Goal: Information Seeking & Learning: Learn about a topic

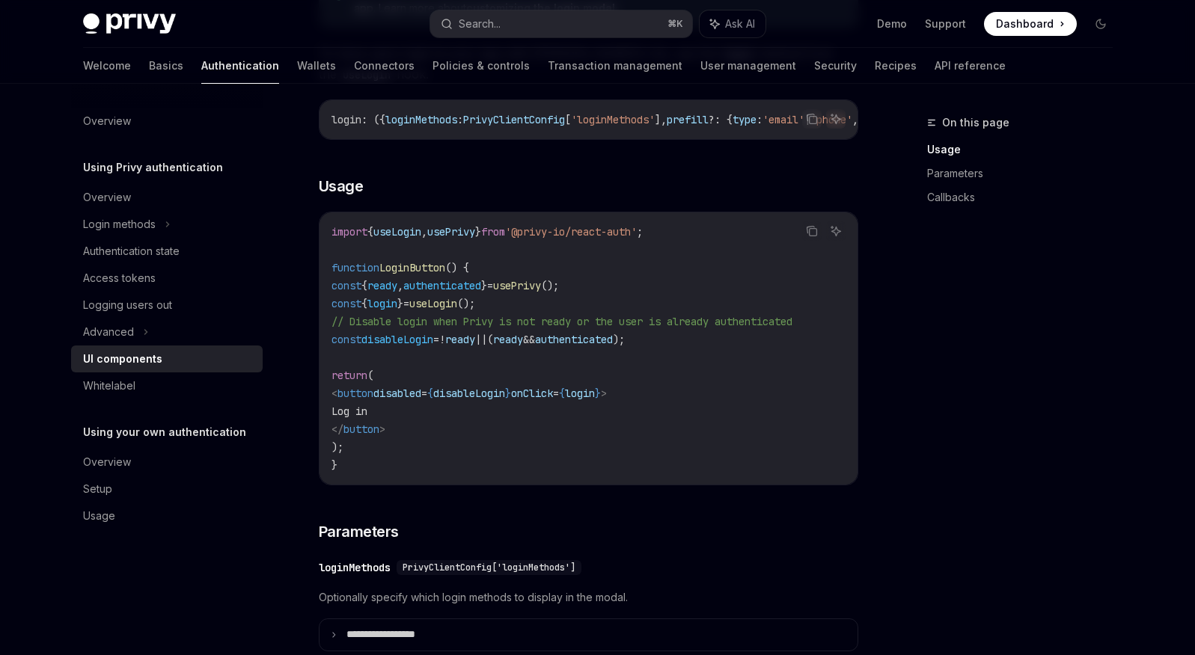
click at [433, 346] on span "disableLogin" at bounding box center [397, 339] width 72 height 13
click at [541, 290] on span "usePrivy" at bounding box center [517, 285] width 48 height 13
click at [481, 293] on span "authenticated" at bounding box center [442, 285] width 78 height 13
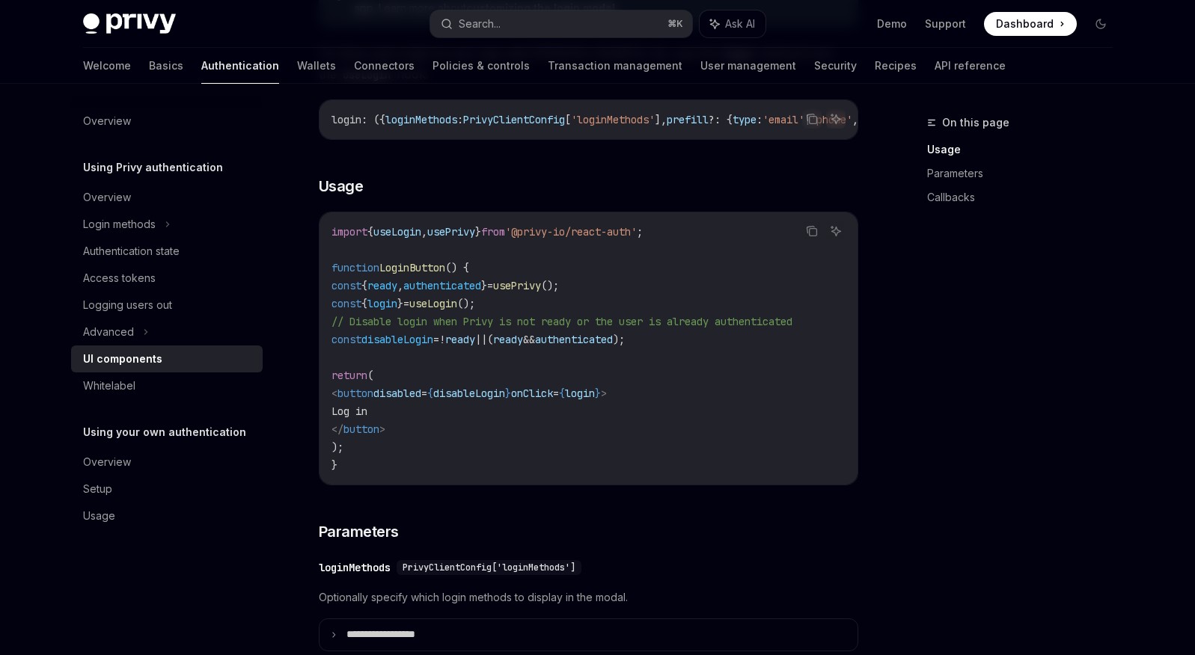
click at [481, 293] on span "authenticated" at bounding box center [442, 285] width 78 height 13
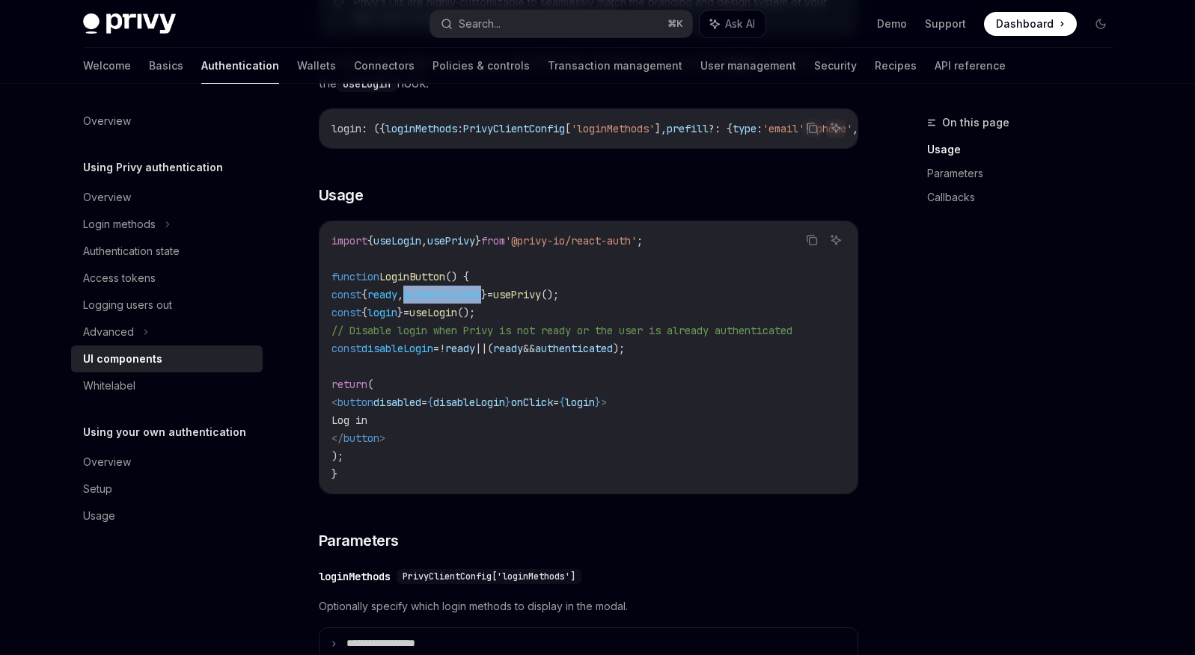
scroll to position [914, 0]
click at [481, 301] on span "authenticated" at bounding box center [442, 293] width 78 height 13
click at [475, 247] on span "usePrivy" at bounding box center [451, 239] width 48 height 13
copy span "usePrivy"
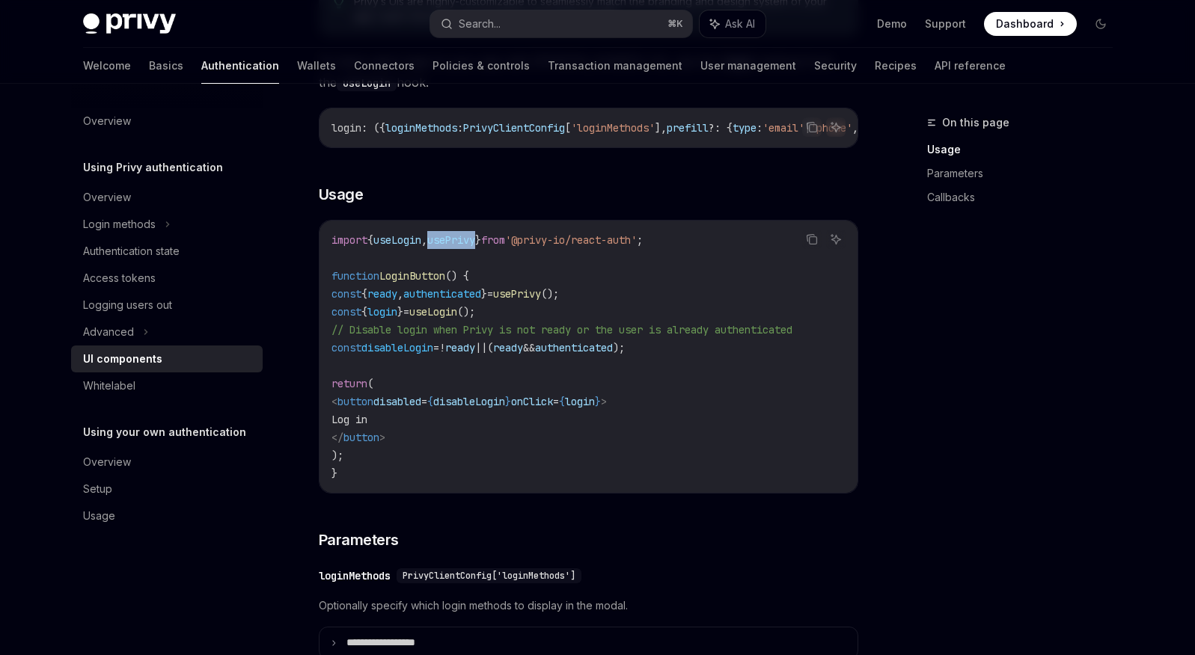
click at [481, 301] on span "authenticated" at bounding box center [442, 293] width 78 height 13
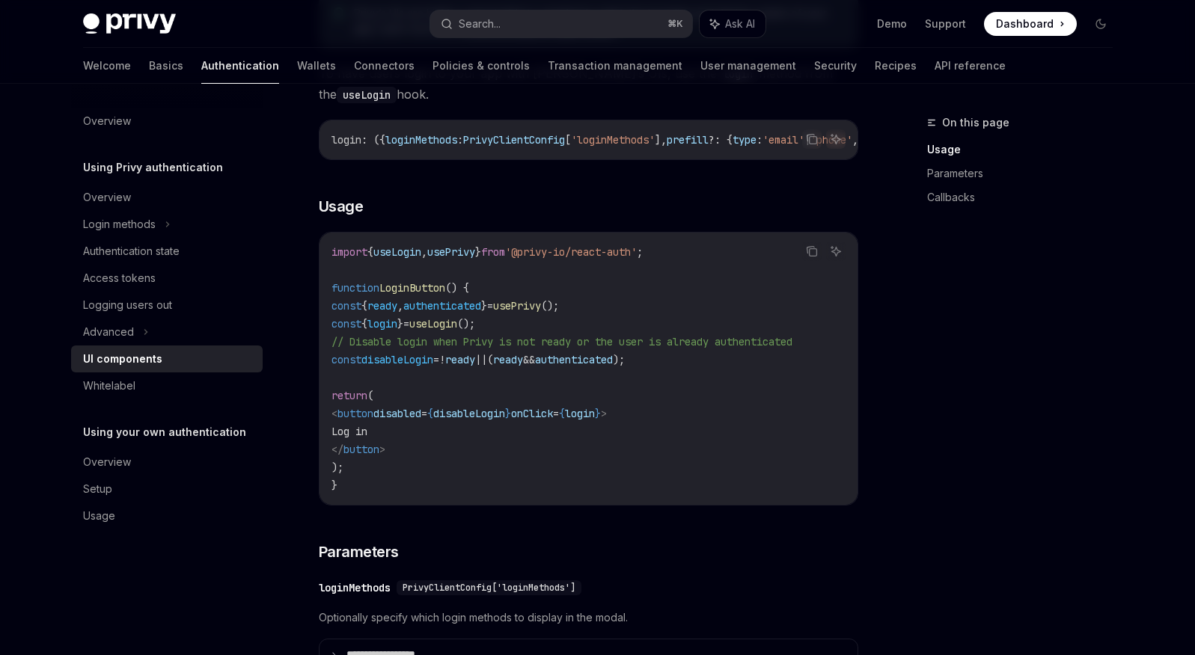
scroll to position [901, 0]
click at [397, 309] on span "ready" at bounding box center [382, 306] width 30 height 13
click at [480, 314] on span "authenticated" at bounding box center [442, 306] width 78 height 13
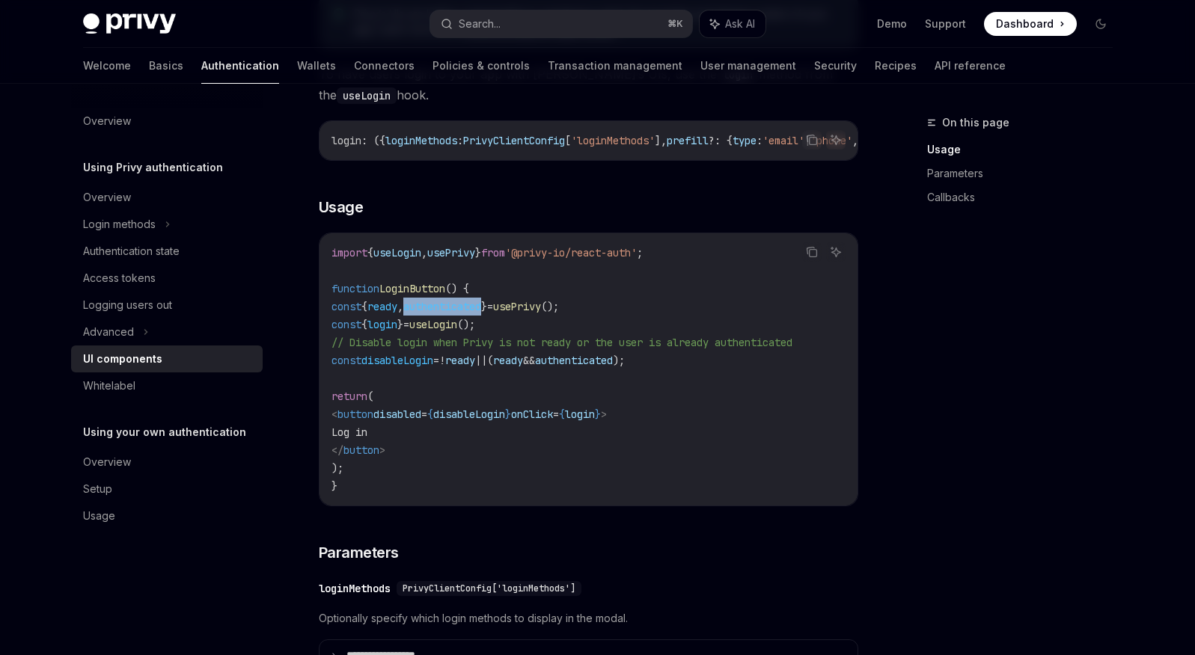
click at [397, 331] on span "login" at bounding box center [382, 324] width 30 height 13
copy span "login"
click at [397, 331] on span "login" at bounding box center [382, 324] width 30 height 13
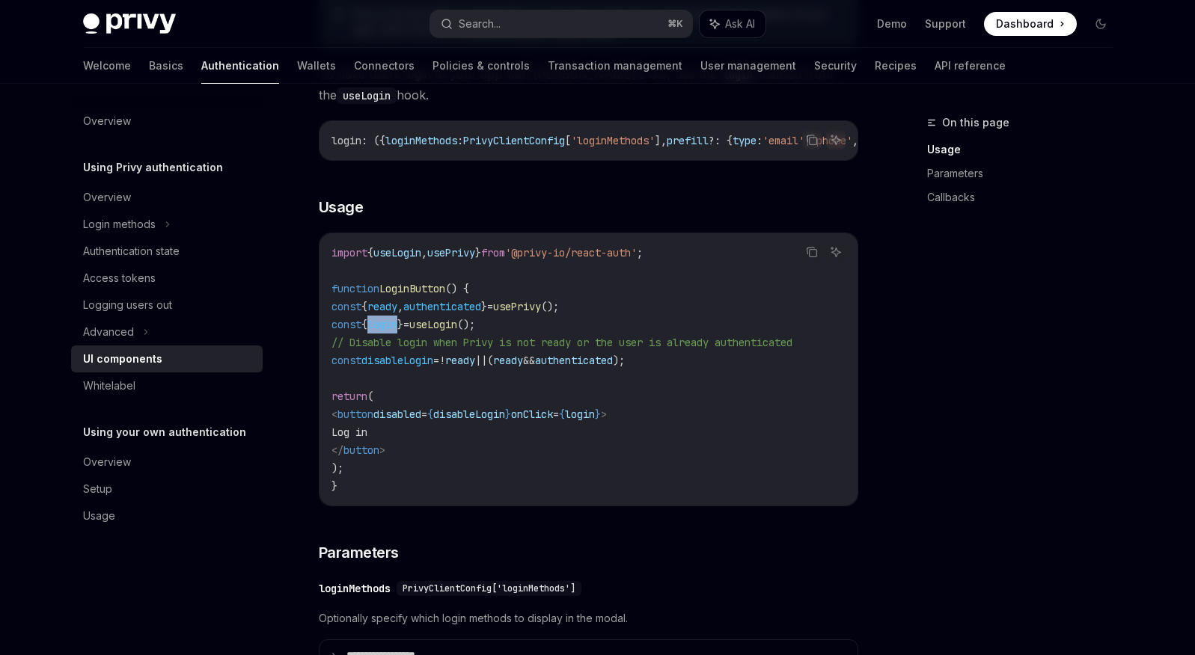
copy span "login"
click at [475, 360] on span "ready" at bounding box center [460, 360] width 30 height 13
click at [523, 360] on span "ready" at bounding box center [508, 360] width 30 height 13
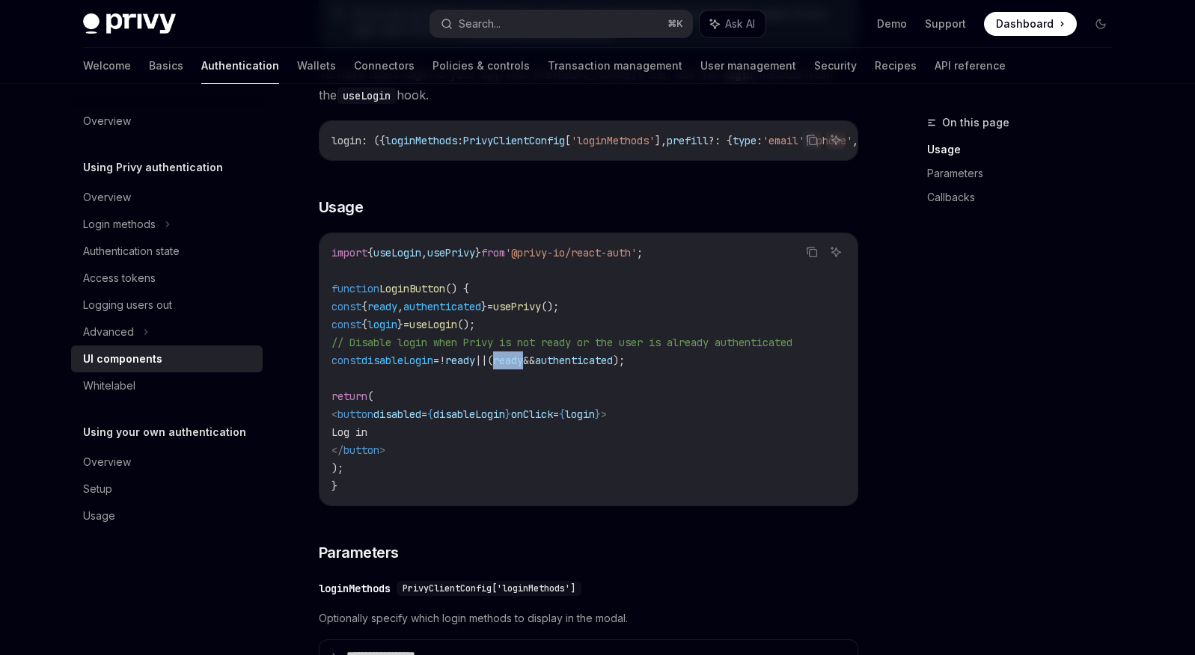
click at [501, 358] on code "import { useLogin , usePrivy } from '@privy-io/react-auth' ; function LoginButt…" at bounding box center [588, 369] width 514 height 251
click at [397, 314] on span "ready" at bounding box center [382, 306] width 30 height 13
copy span "ready"
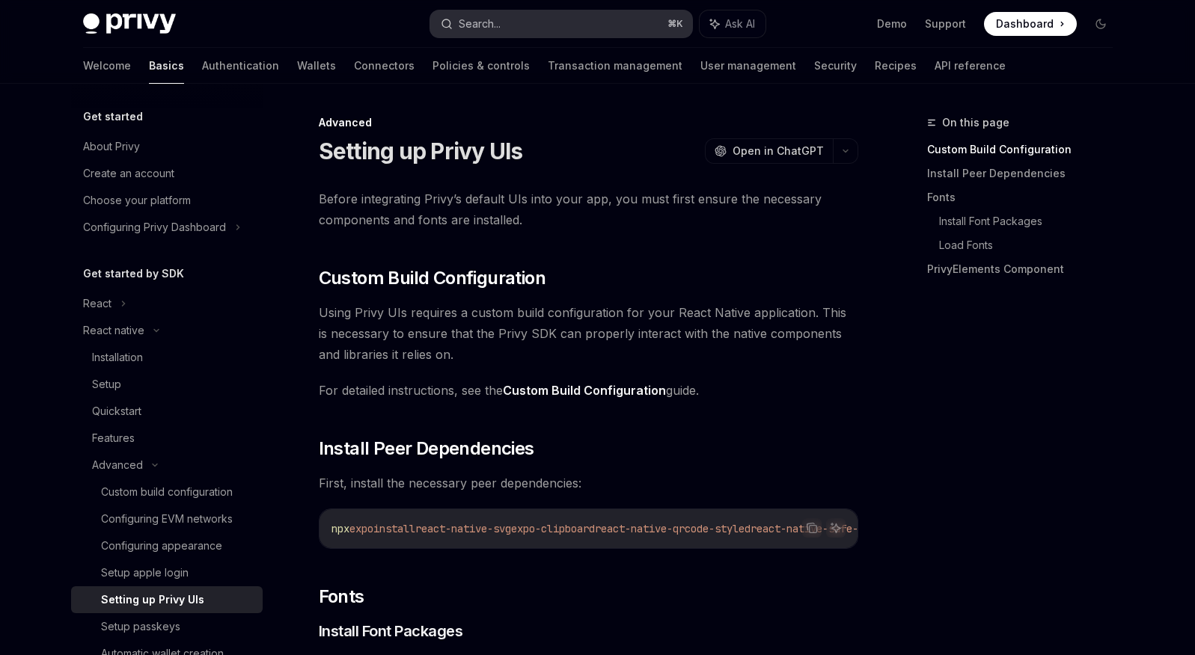
click at [513, 27] on button "Search... ⌘ K" at bounding box center [561, 23] width 262 height 27
type textarea "*"
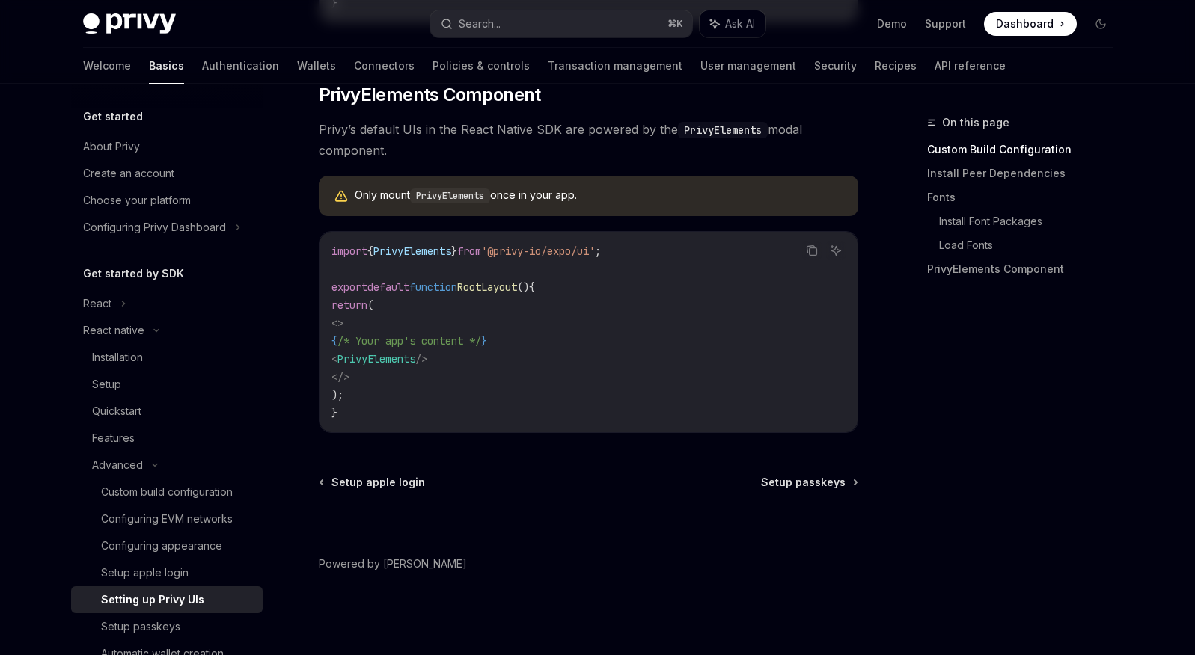
scroll to position [509, 0]
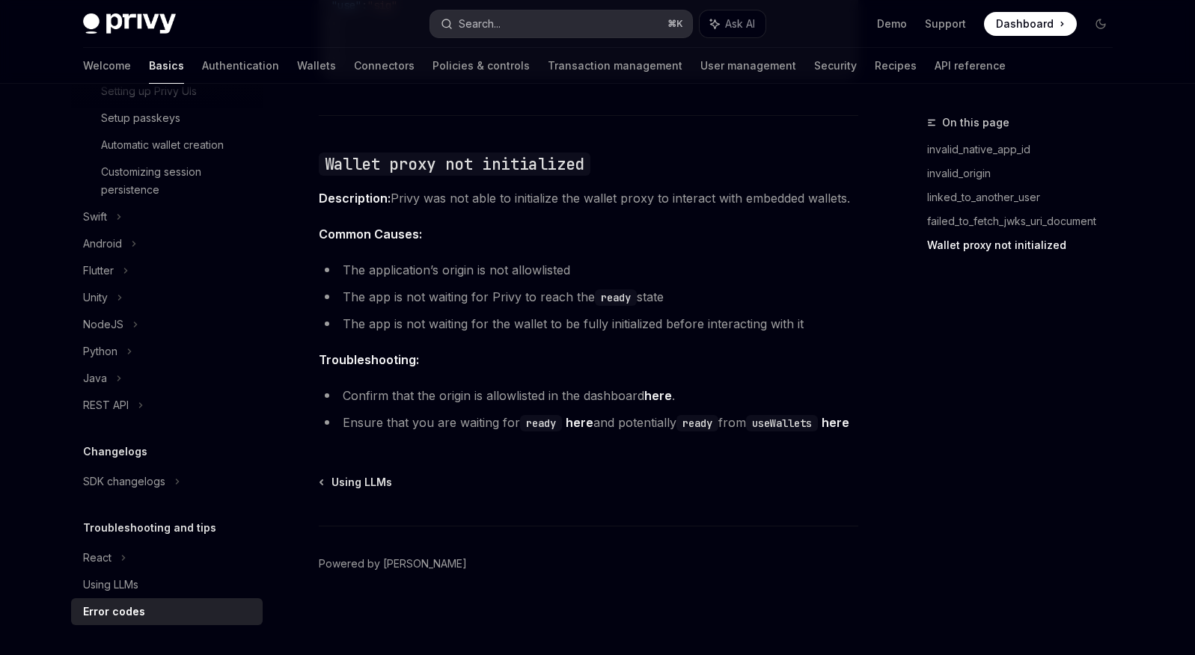
click at [514, 21] on button "Search... ⌘ K" at bounding box center [561, 23] width 262 height 27
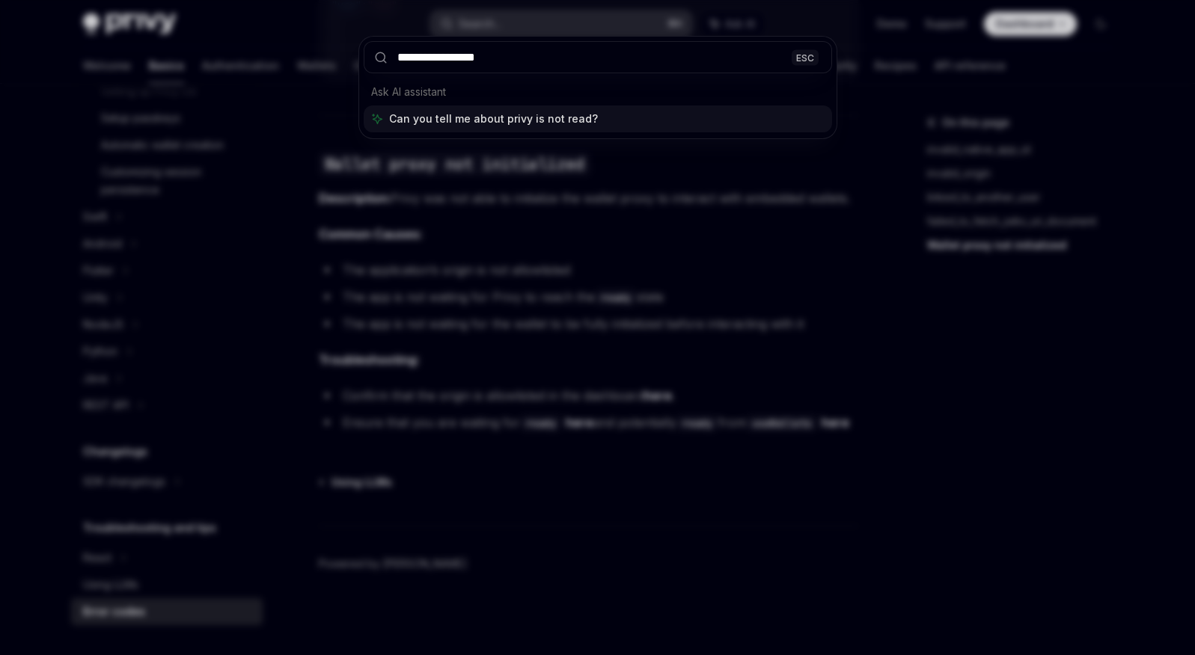
type input "**********"
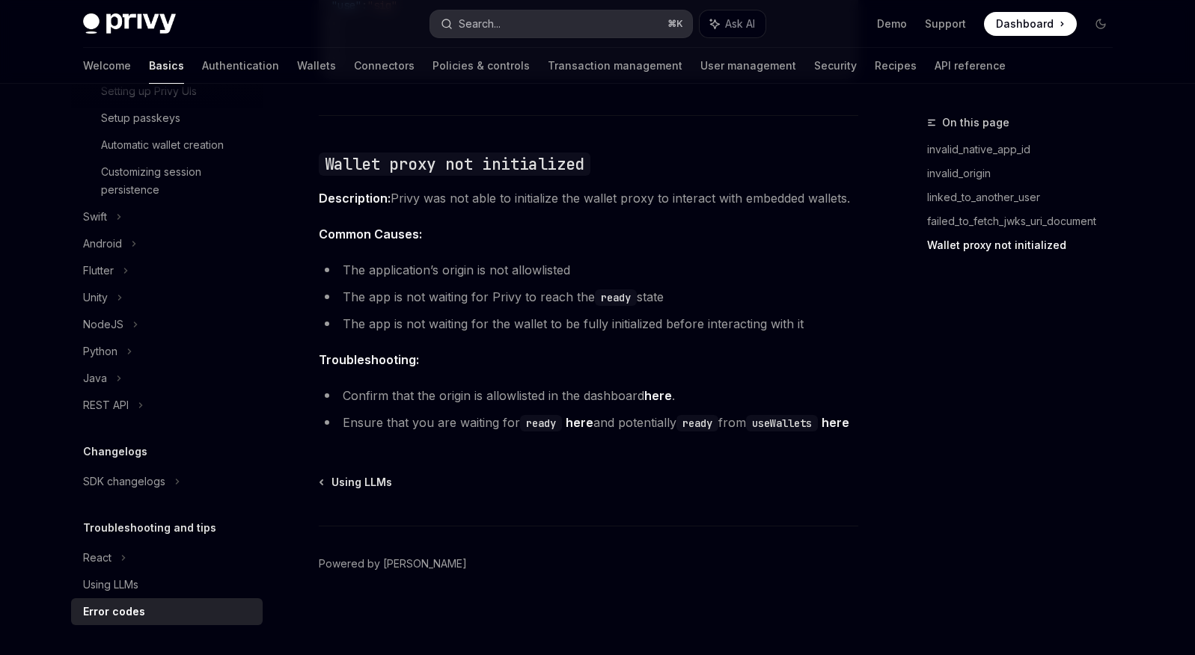
click at [566, 20] on button "Search... ⌘ K" at bounding box center [561, 23] width 262 height 27
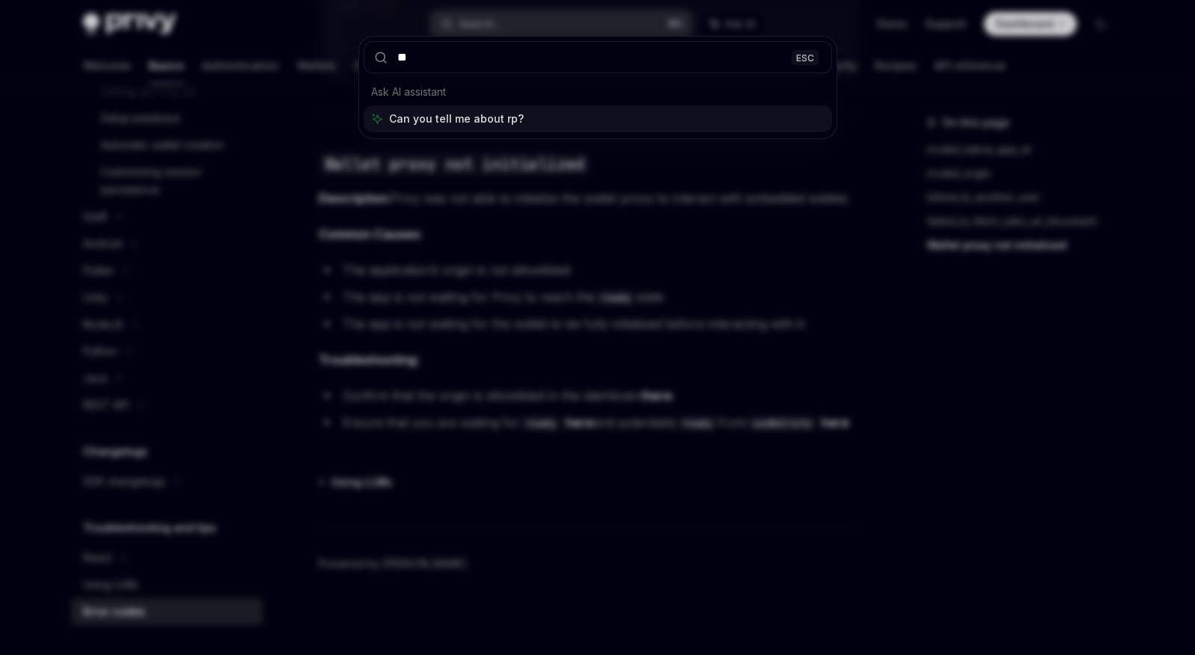
type input "*"
type input "**********"
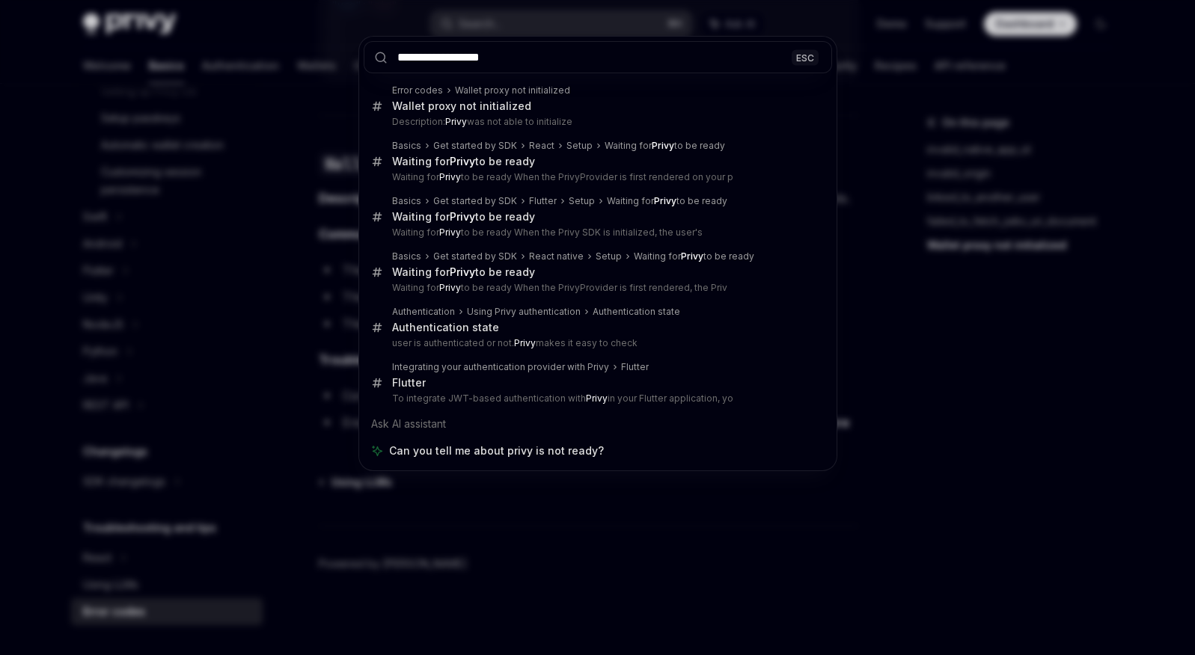
click at [736, 548] on div "**********" at bounding box center [597, 327] width 1195 height 655
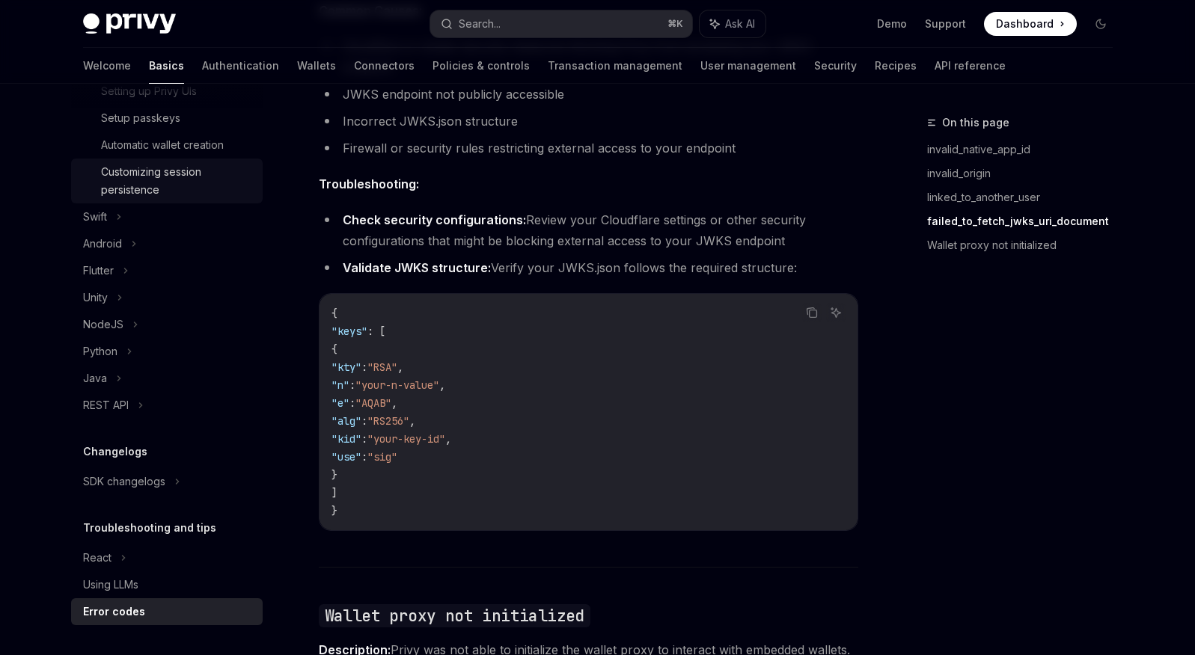
scroll to position [1874, 0]
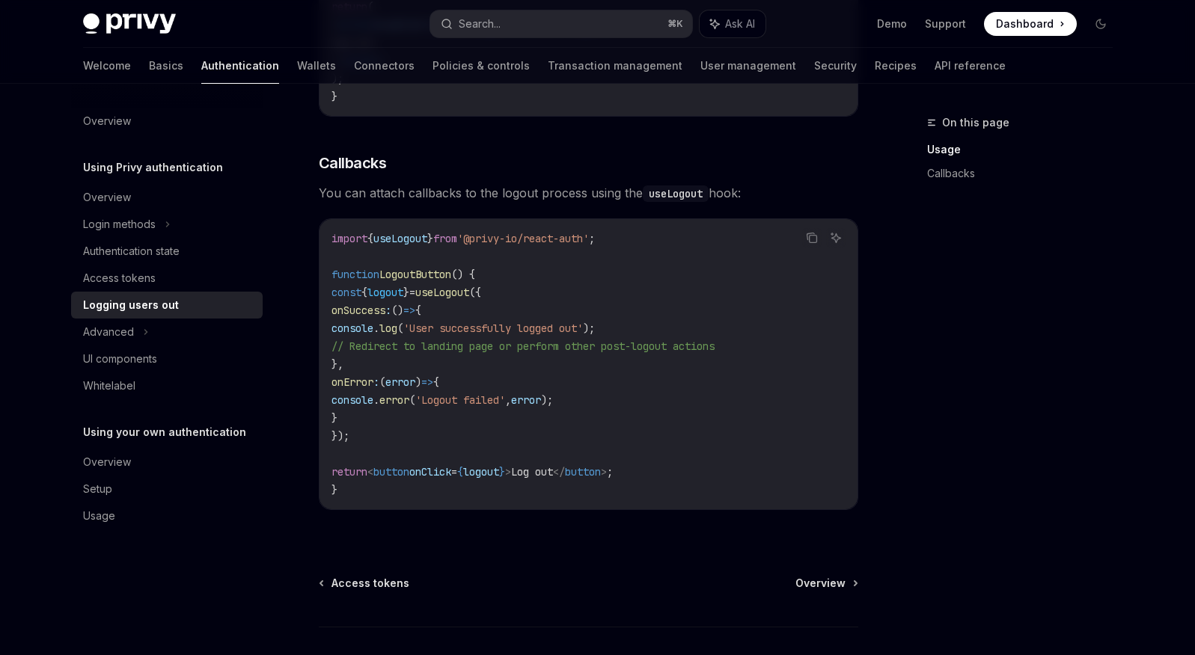
scroll to position [617, 0]
click at [373, 236] on span "{" at bounding box center [370, 235] width 6 height 13
click at [414, 236] on span "useLogout" at bounding box center [400, 235] width 54 height 13
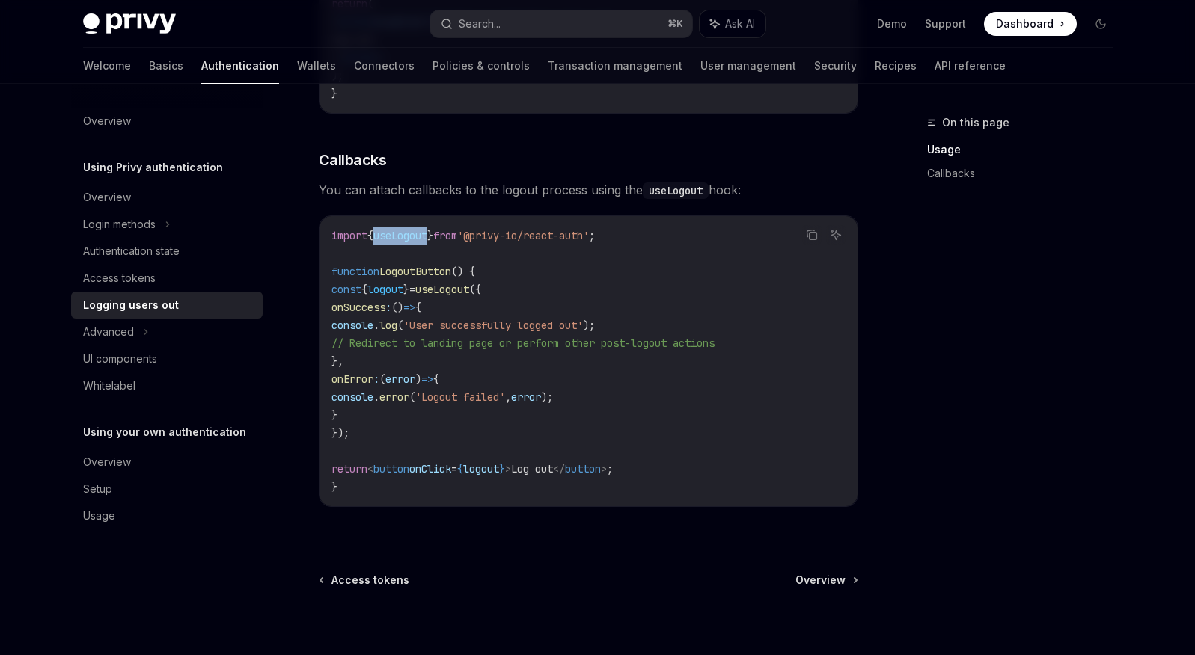
copy span "useLogout"
click at [602, 279] on code "import { useLogout } from '@privy-io/react-auth' ; function LogoutButton () { c…" at bounding box center [588, 361] width 514 height 269
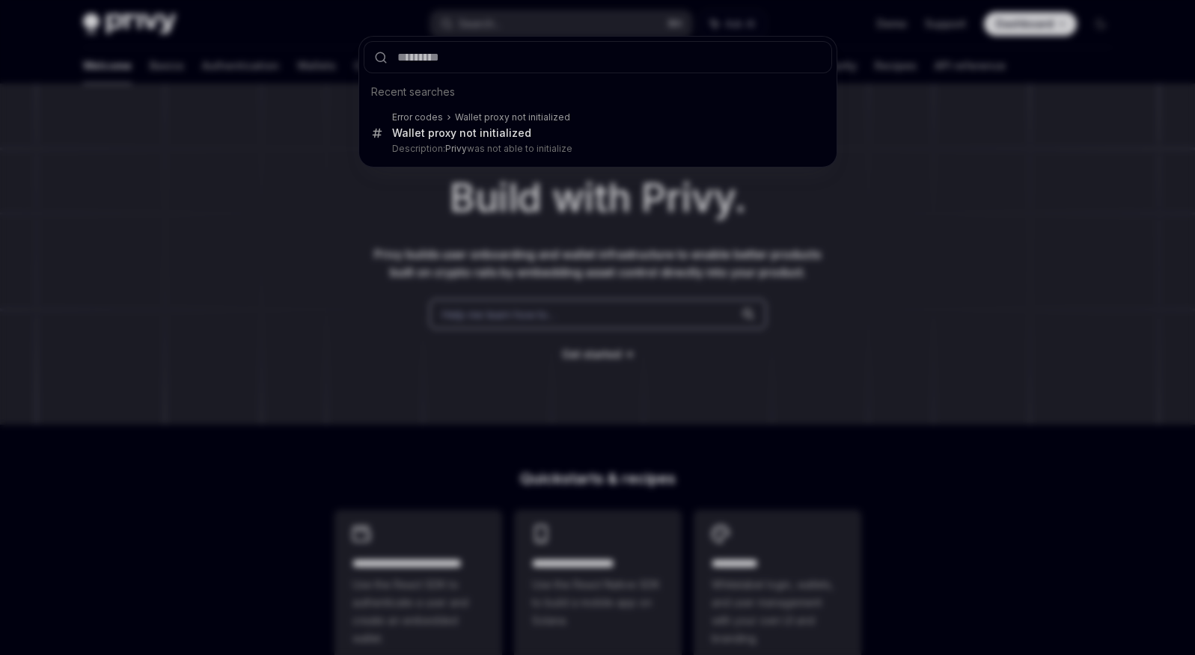
type input "*********"
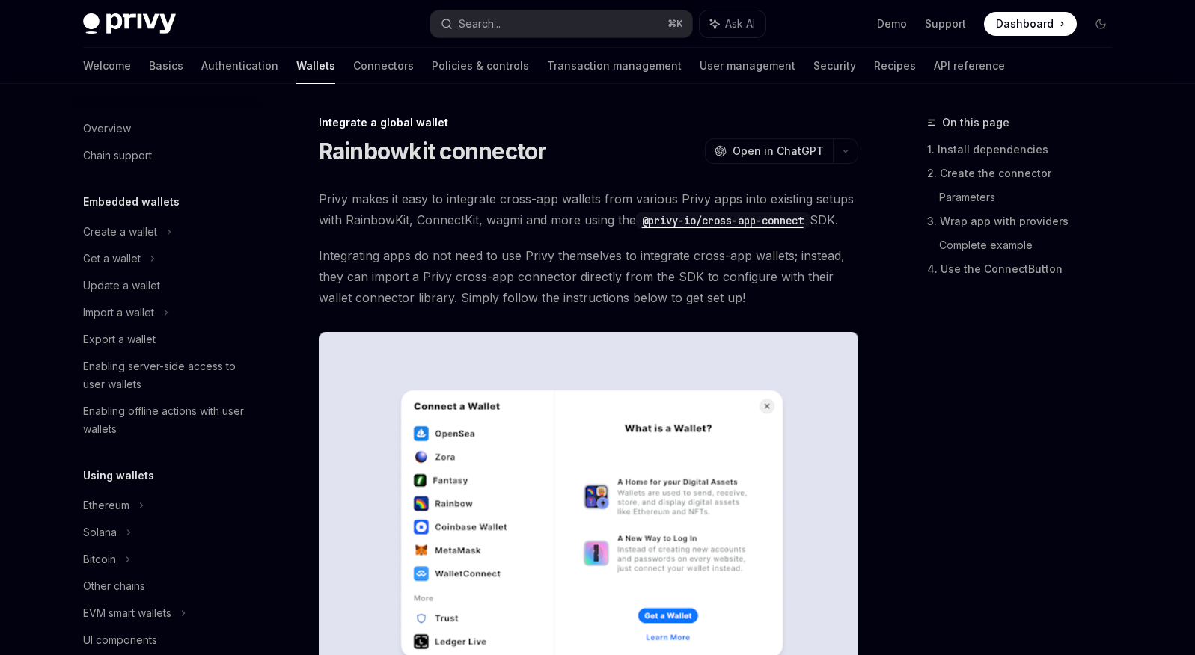
type textarea "*"
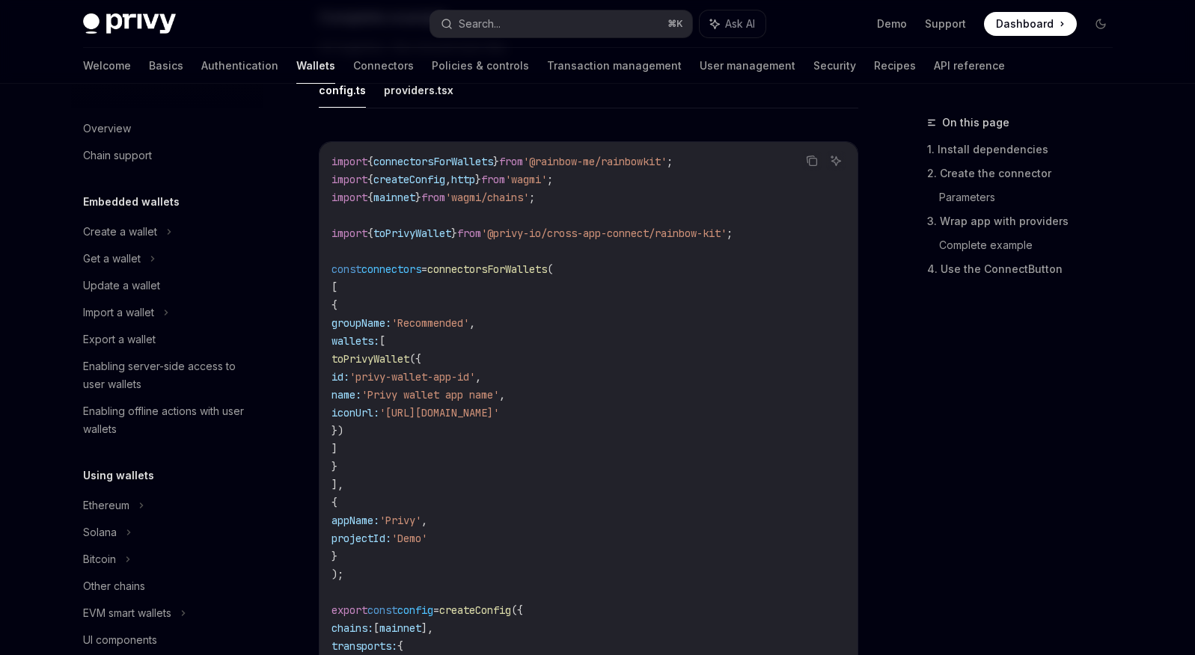
scroll to position [828, 0]
